Goal: Navigation & Orientation: Find specific page/section

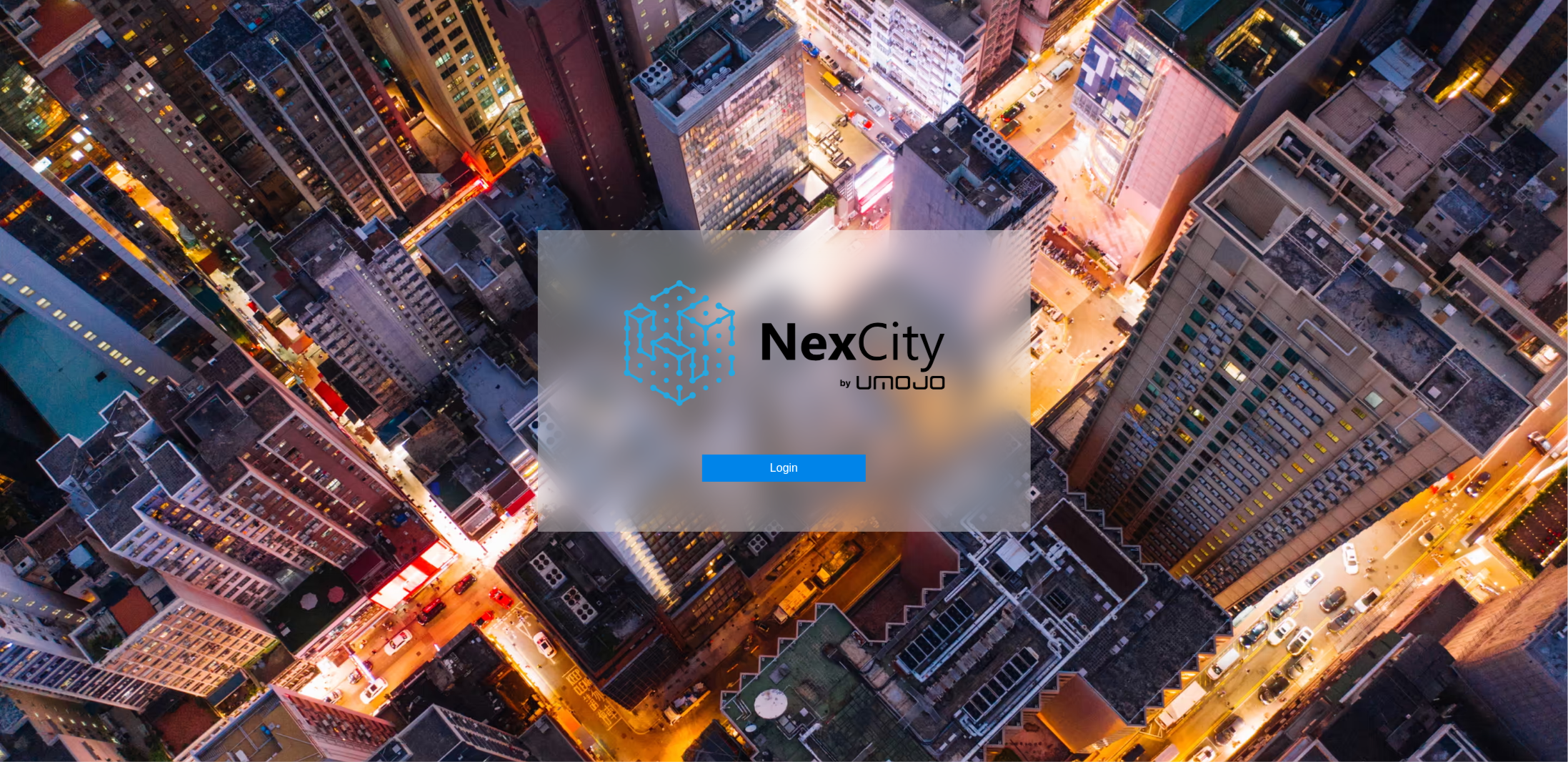
click at [755, 462] on button "Login" at bounding box center [784, 467] width 164 height 27
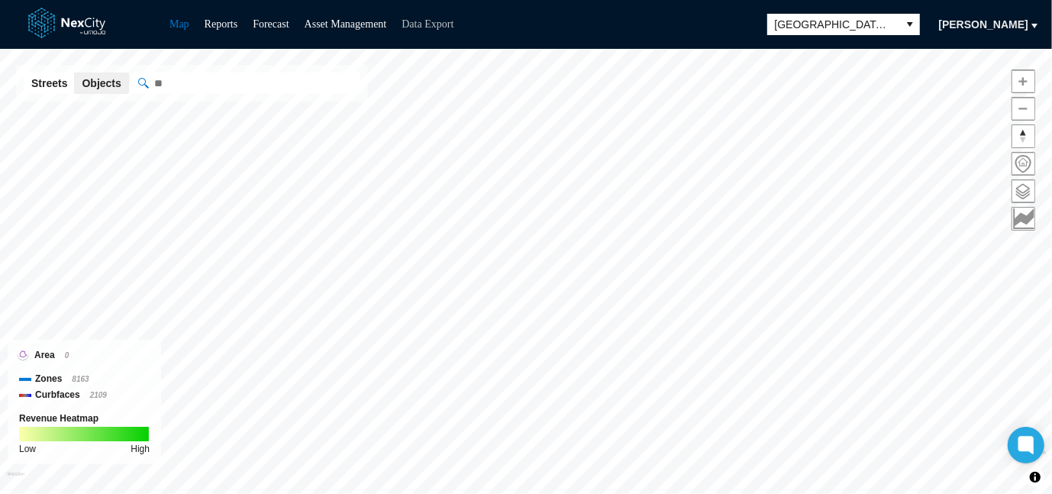
click at [437, 25] on link "Data Export" at bounding box center [427, 23] width 52 height 11
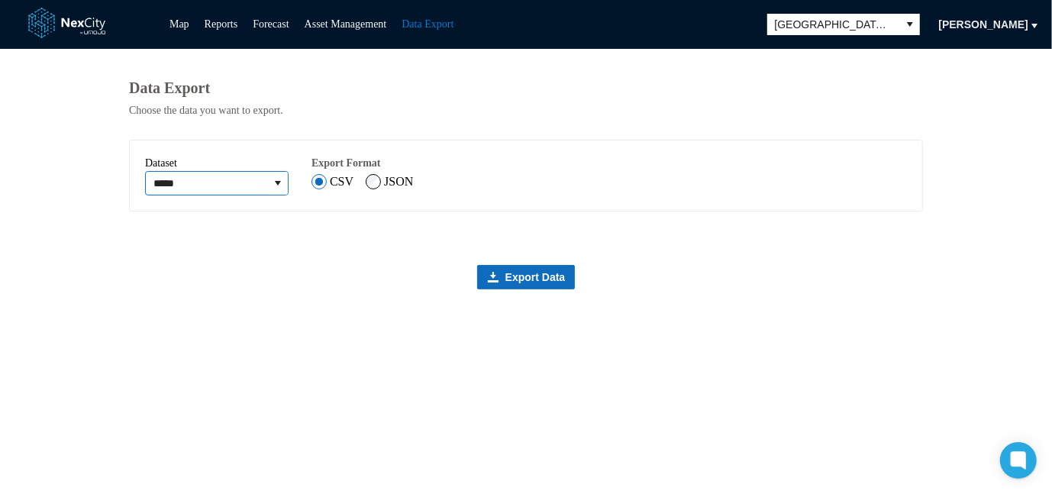
click at [252, 189] on input "*****" at bounding box center [207, 183] width 122 height 23
click at [281, 185] on icon "expand combobox" at bounding box center [278, 183] width 6 height 5
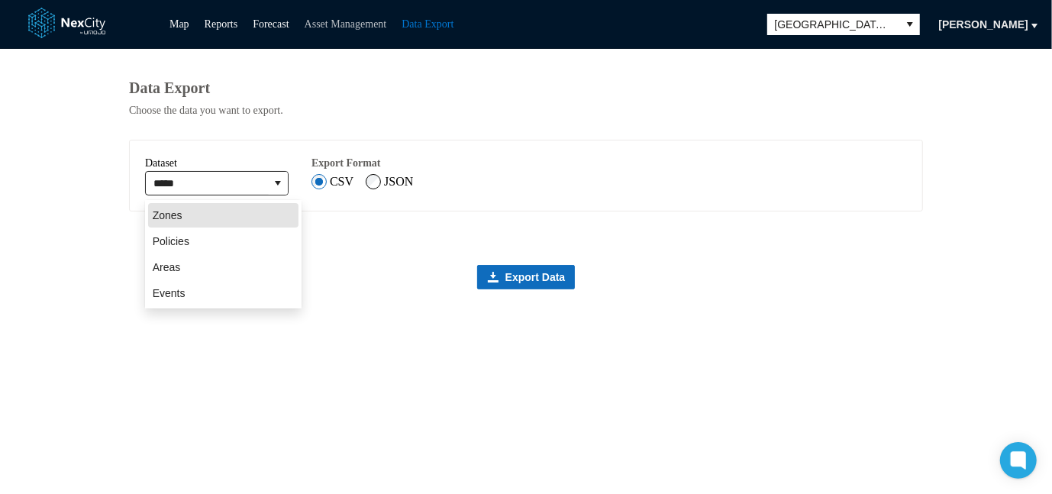
click at [372, 29] on link "Asset Management" at bounding box center [346, 23] width 82 height 11
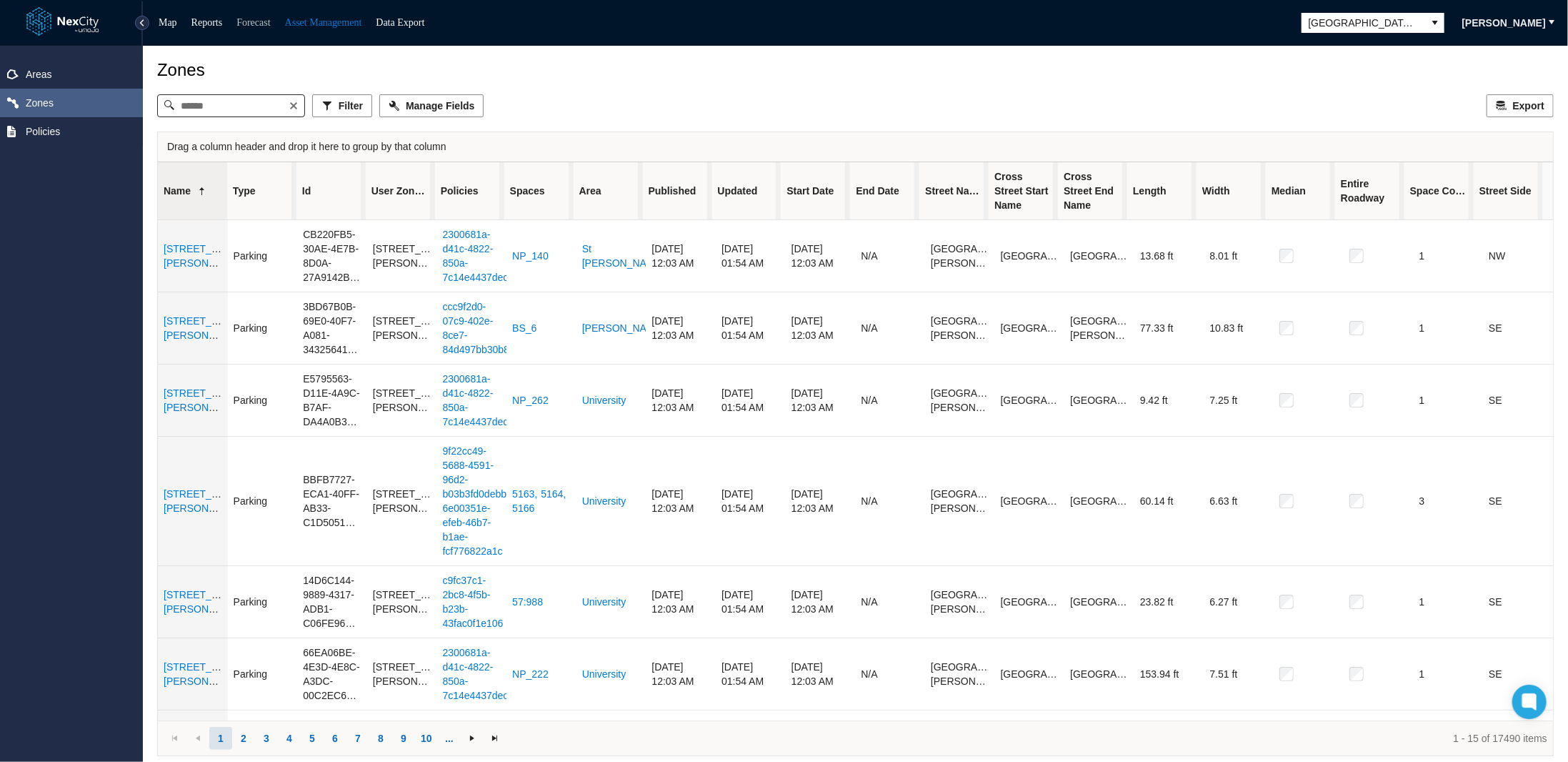
click at [271, 23] on link "Forecast" at bounding box center [254, 22] width 34 height 10
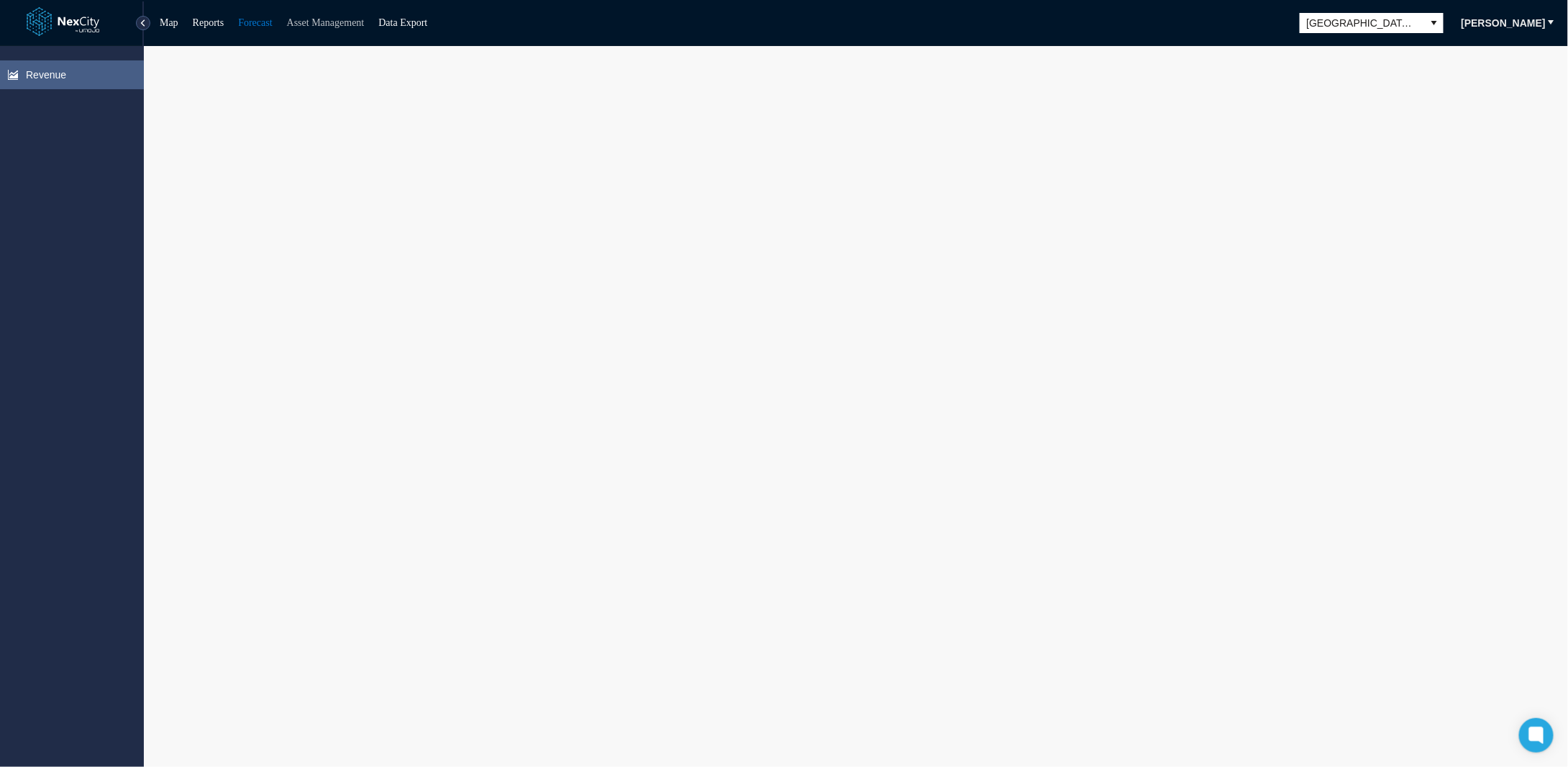
click at [338, 20] on link "Asset Management" at bounding box center [326, 22] width 77 height 10
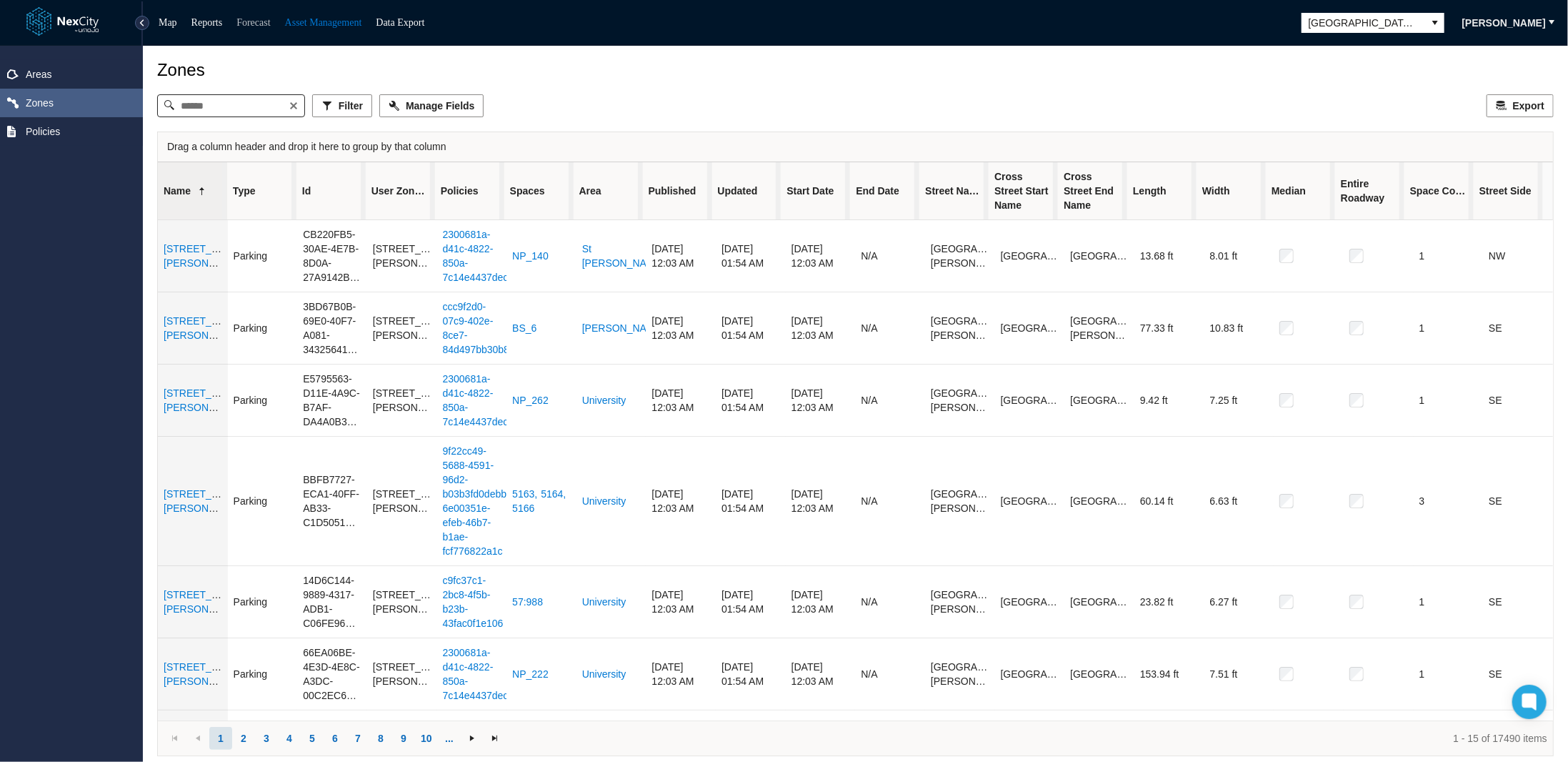
click at [257, 18] on link "Forecast" at bounding box center [254, 22] width 34 height 10
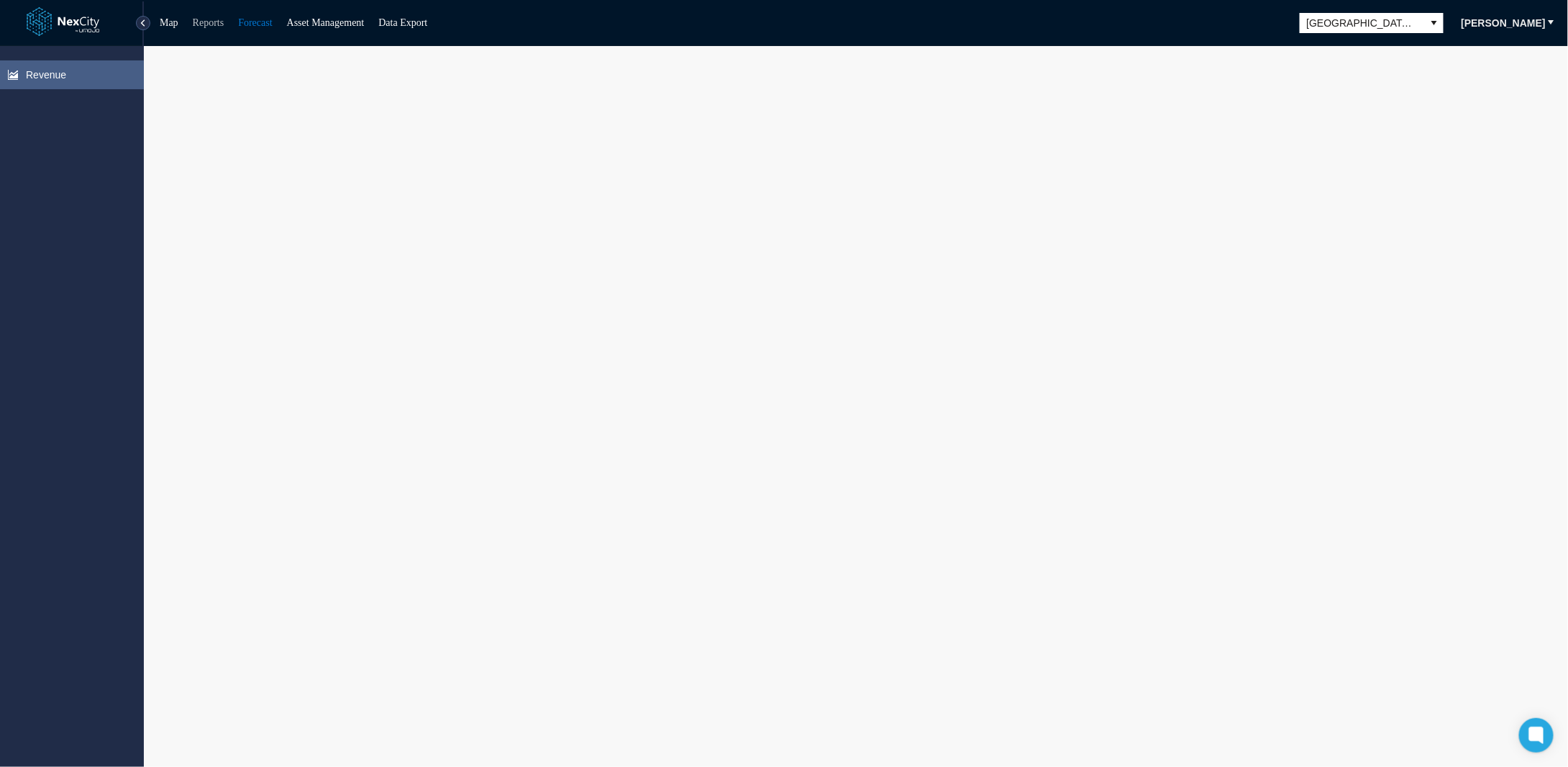
click at [211, 20] on link "Reports" at bounding box center [209, 22] width 32 height 10
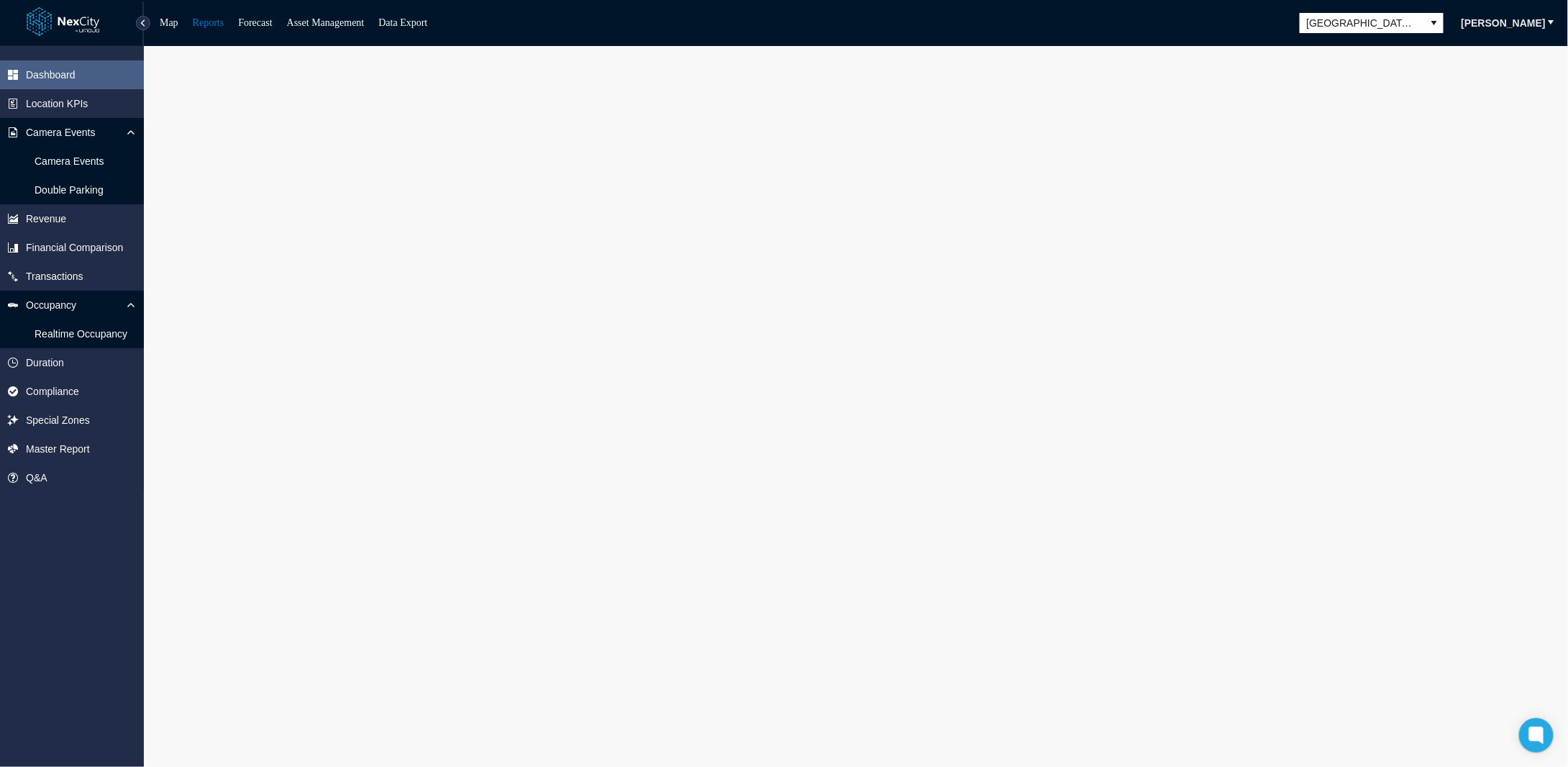
click at [183, 21] on ul "Map Reports Forecast Asset Management Data Export" at bounding box center [293, 23] width 282 height 17
drag, startPoint x: 180, startPoint y: 23, endPoint x: 167, endPoint y: 24, distance: 13.0
click at [179, 23] on ul "Map Reports Forecast Asset Management Data Export" at bounding box center [293, 23] width 282 height 17
click at [144, 23] on button at bounding box center [142, 23] width 14 height 14
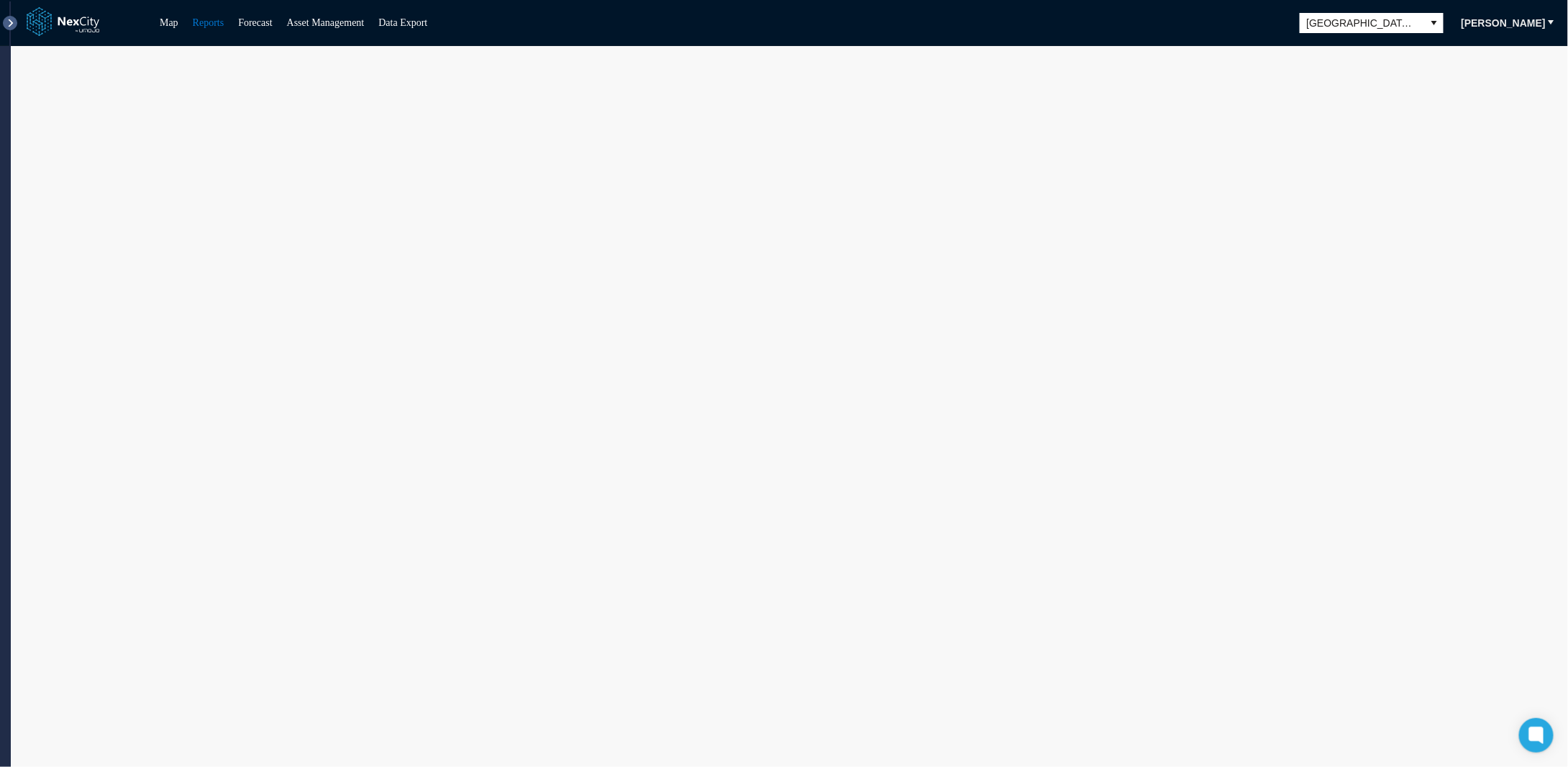
click at [12, 28] on button at bounding box center [9, 23] width 14 height 14
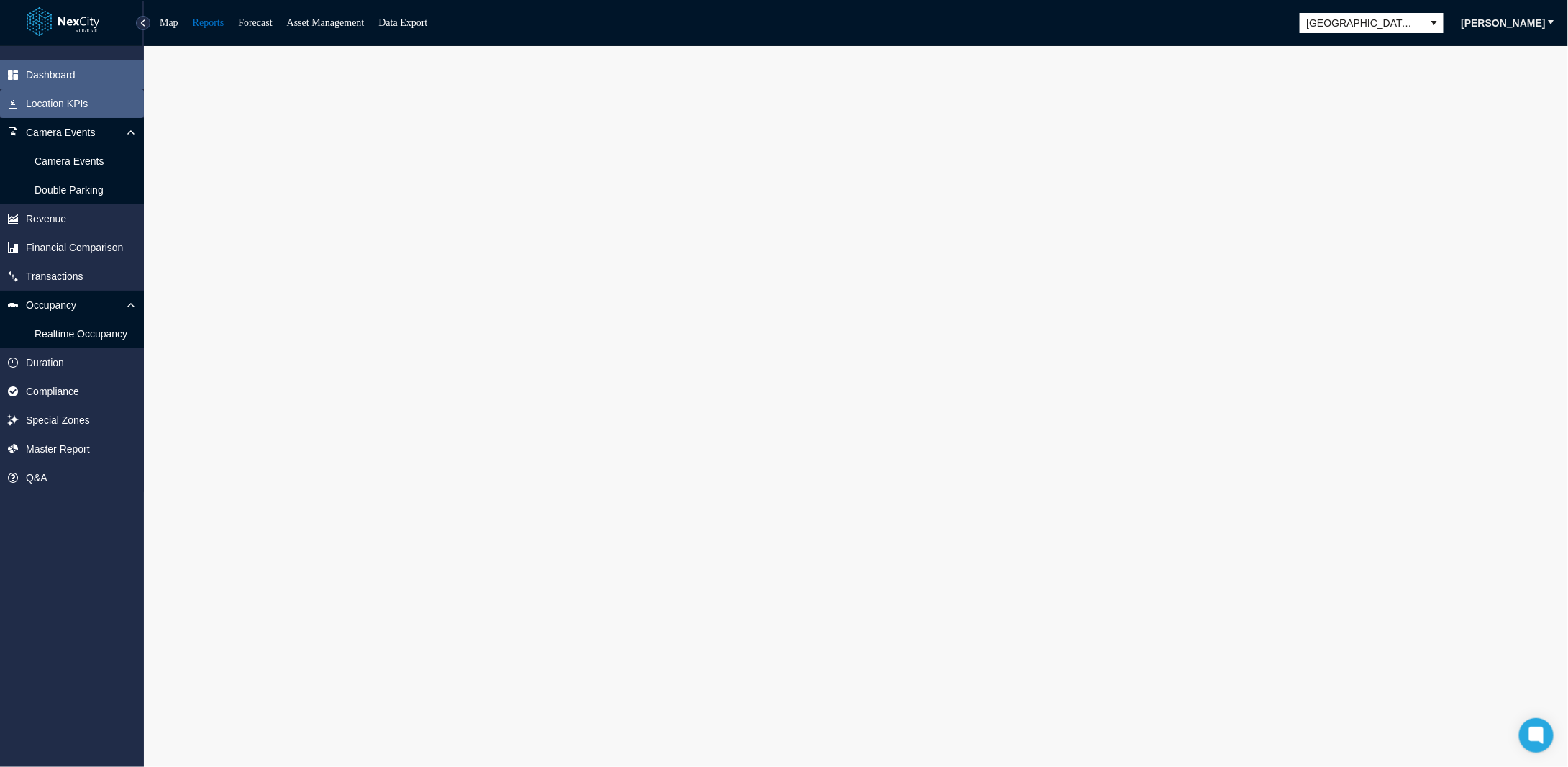
click at [62, 107] on span "Location KPIs" at bounding box center [57, 103] width 62 height 14
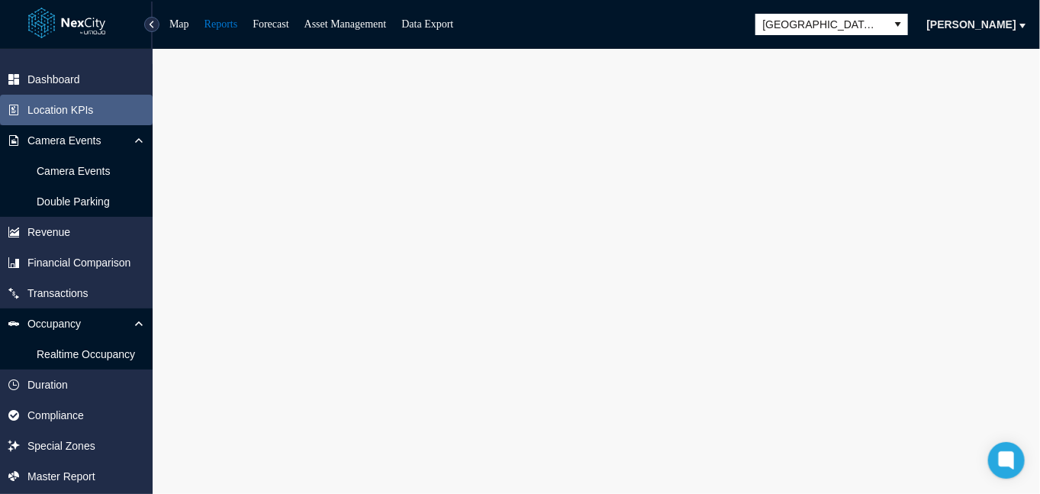
click at [303, 12] on div "Map Reports Forecast Asset Management Data Export San Jose Dmitriy Kalashnikov" at bounding box center [520, 24] width 1040 height 49
click at [359, 24] on link "Asset Management" at bounding box center [346, 23] width 82 height 11
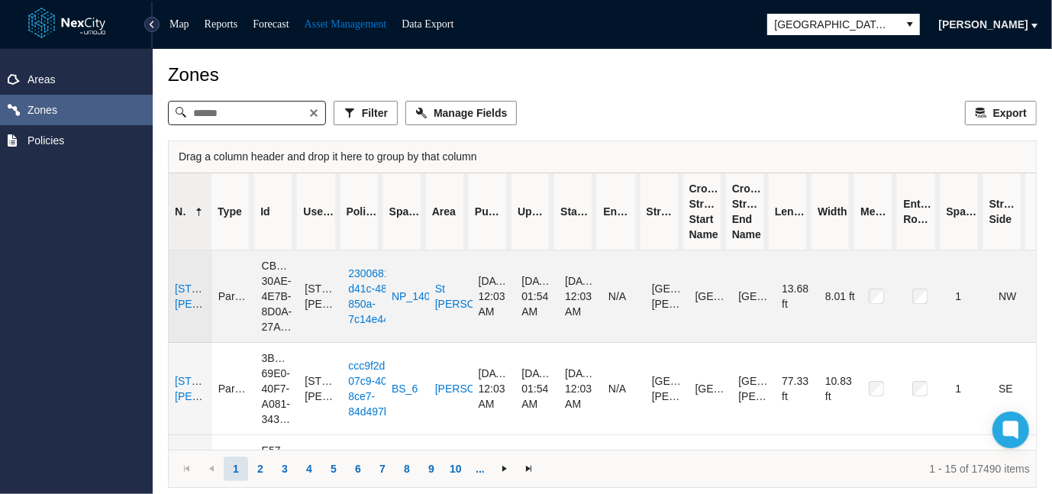
click at [192, 282] on link "343 E Santa Clara St NPZ" at bounding box center [227, 295] width 105 height 27
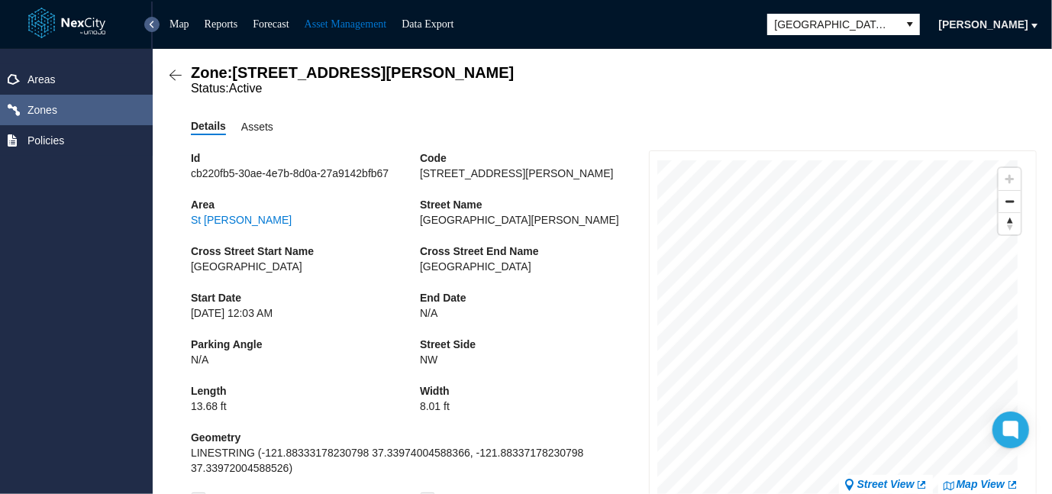
click at [151, 21] on button at bounding box center [151, 24] width 15 height 15
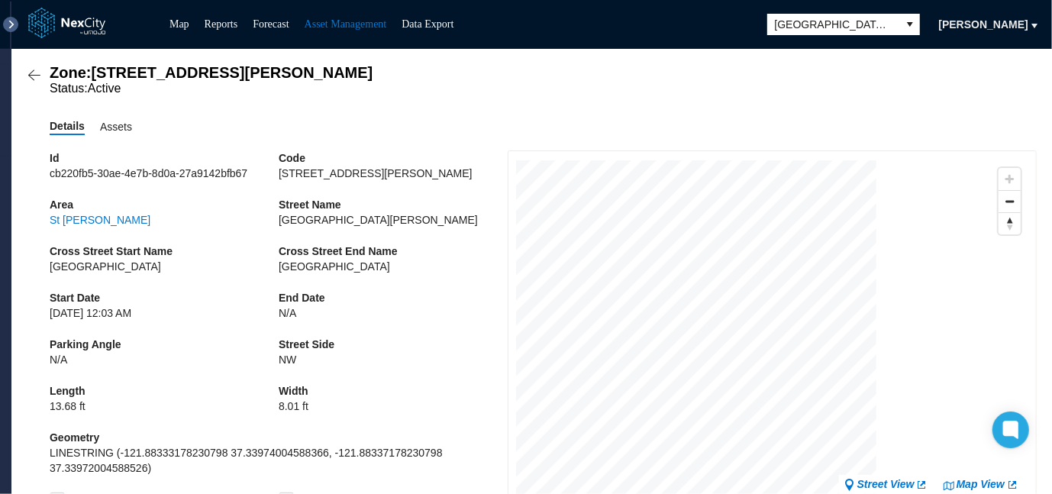
click at [11, 23] on button at bounding box center [10, 24] width 15 height 15
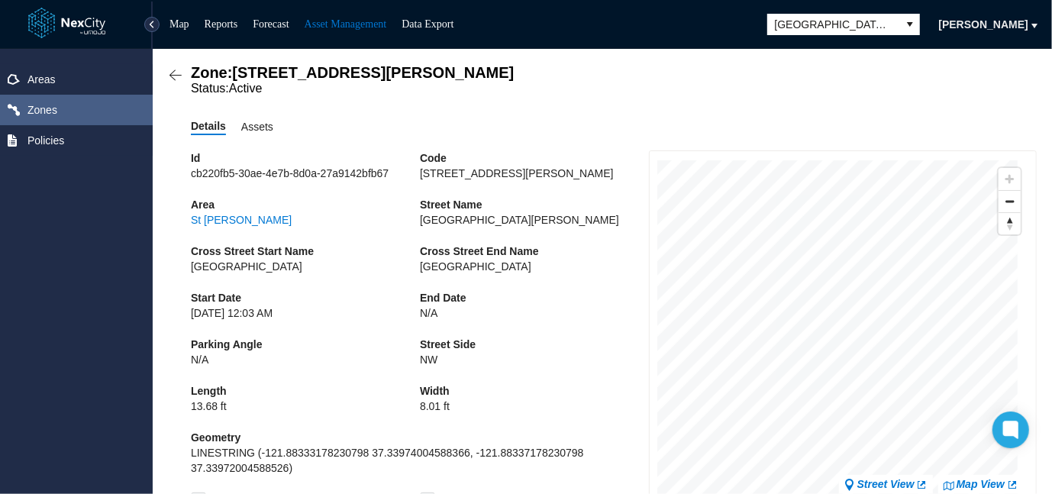
click at [86, 24] on link at bounding box center [76, 24] width 96 height 36
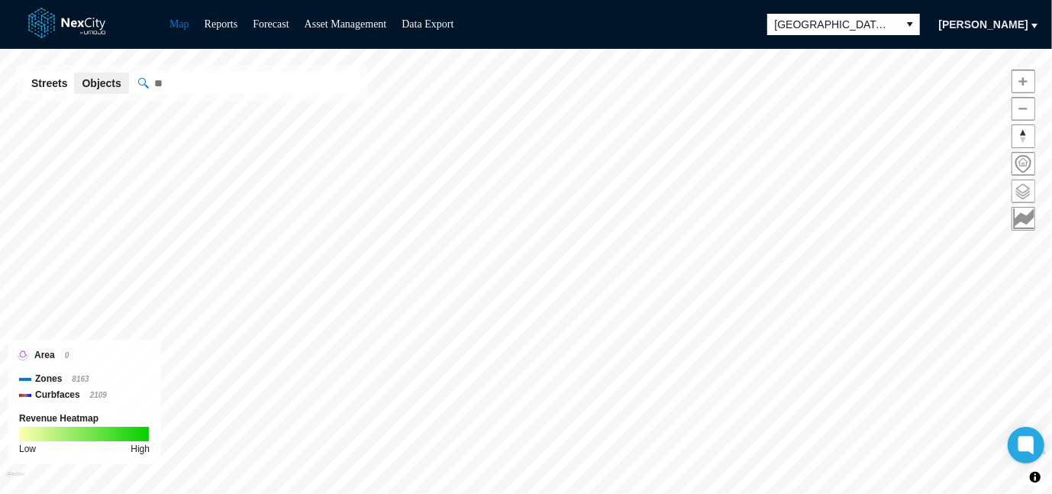
click at [1021, 189] on span at bounding box center [1023, 191] width 22 height 22
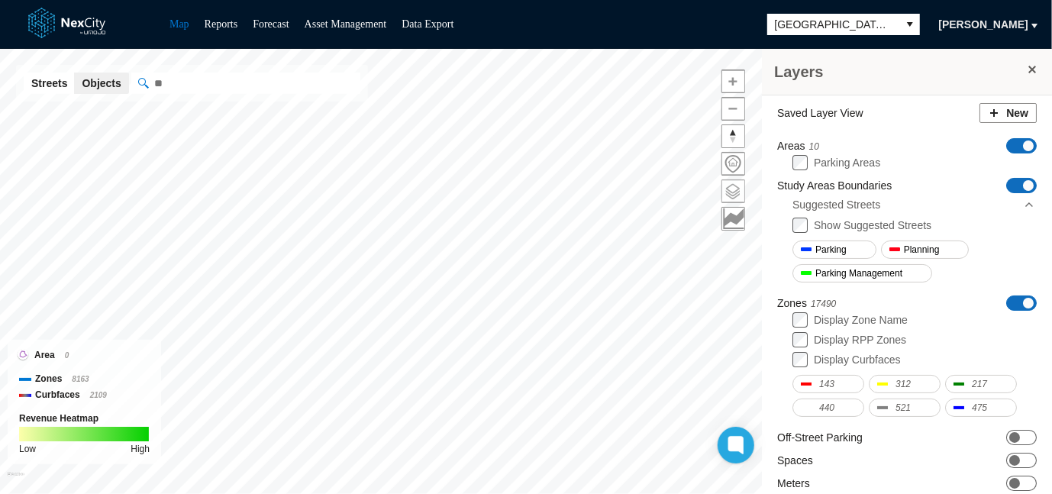
click at [735, 189] on span at bounding box center [733, 191] width 22 height 22
